Goal: Information Seeking & Learning: Learn about a topic

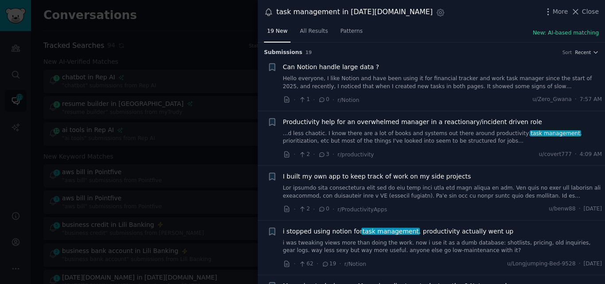
click at [586, 13] on span "Close" at bounding box center [590, 11] width 17 height 9
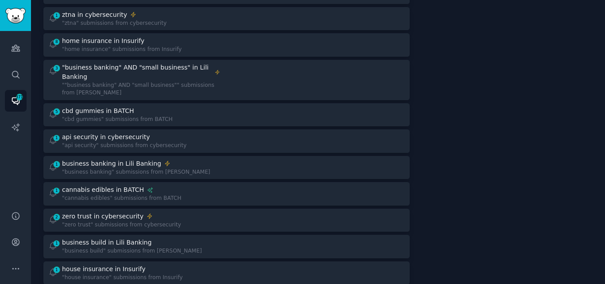
scroll to position [574, 0]
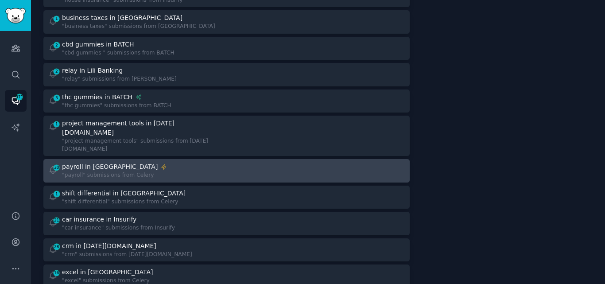
click at [123, 159] on link "30 payroll in Celery "payroll" submissions from Celery" at bounding box center [226, 170] width 367 height 23
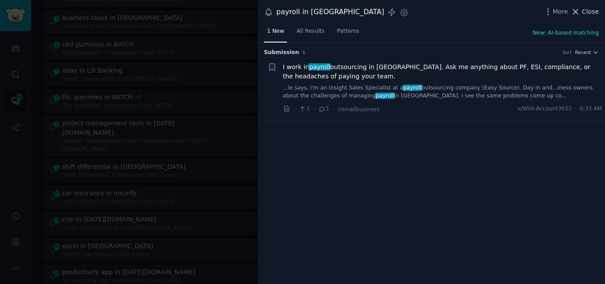
click at [581, 10] on icon at bounding box center [575, 11] width 9 height 9
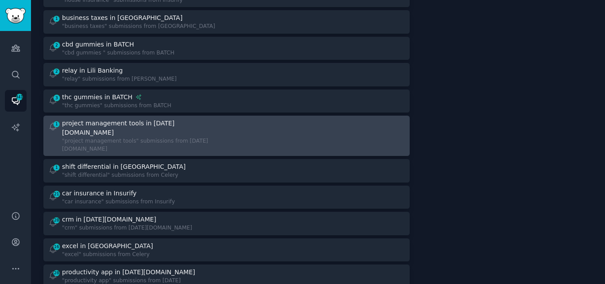
scroll to position [827, 0]
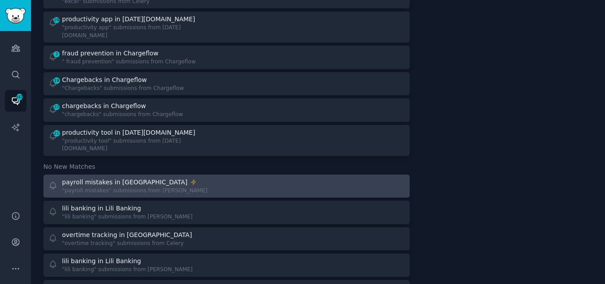
click at [135, 187] on div ""payroll mistakes" submissions from [PERSON_NAME]" at bounding box center [134, 191] width 145 height 8
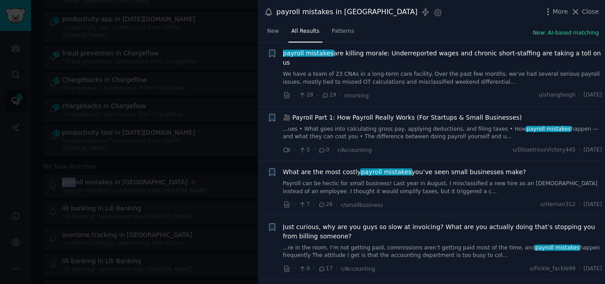
scroll to position [17, 0]
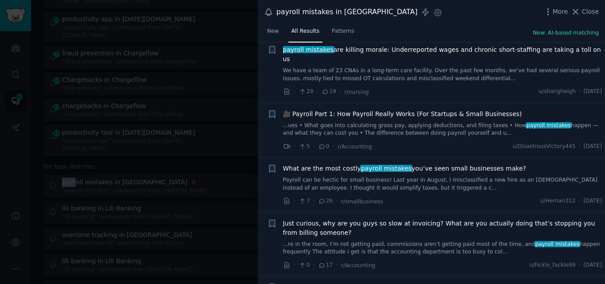
click at [405, 122] on link "...ues • What goes into calculating gross pay, applying deductions, and filing …" at bounding box center [443, 130] width 320 height 16
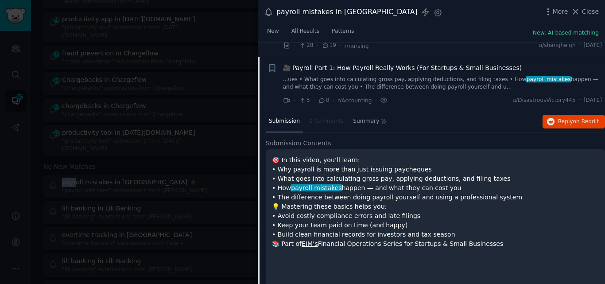
scroll to position [69, 0]
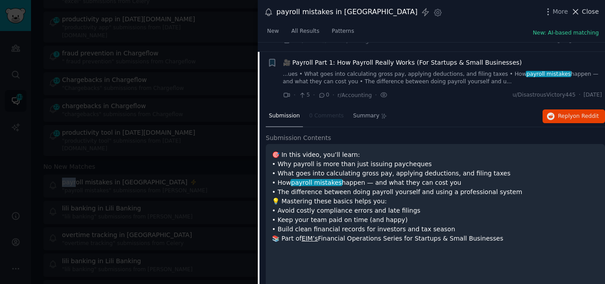
click at [590, 8] on span "Close" at bounding box center [590, 11] width 17 height 9
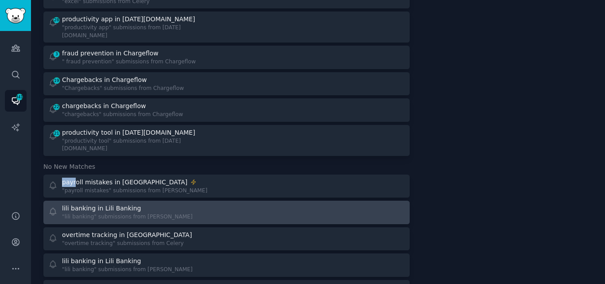
click at [283, 204] on div at bounding box center [319, 212] width 172 height 17
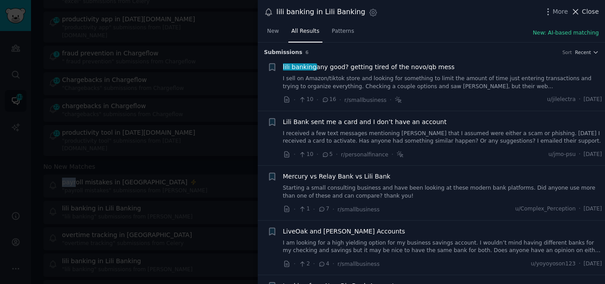
click at [581, 11] on icon at bounding box center [575, 11] width 9 height 9
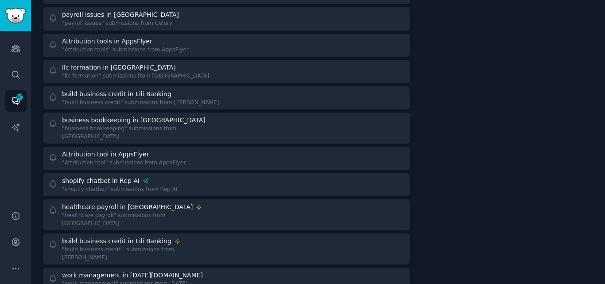
scroll to position [1784, 0]
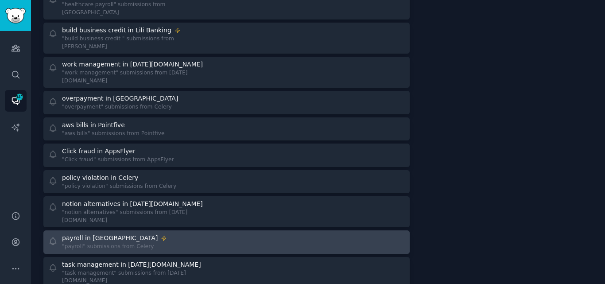
click at [96, 243] on div ""payroll" submissions from Celery" at bounding box center [114, 247] width 105 height 8
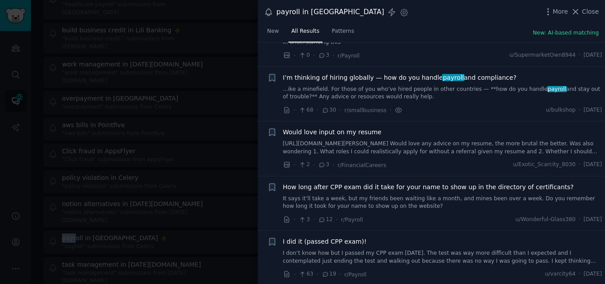
scroll to position [314, 0]
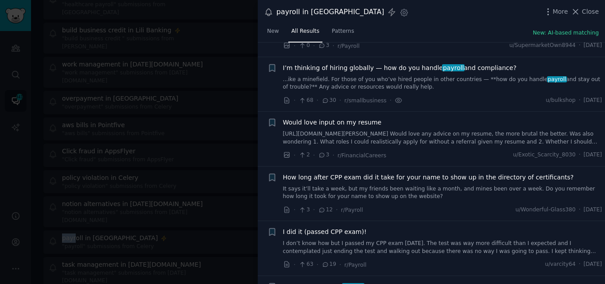
click at [351, 84] on link "...ike a minefield. For those of you who’ve hired people in other countries — *…" at bounding box center [443, 84] width 320 height 16
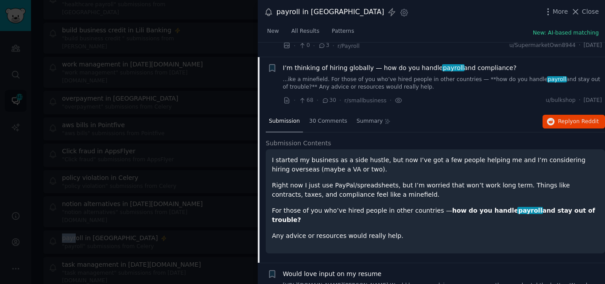
scroll to position [336, 0]
